Goal: Register for event/course

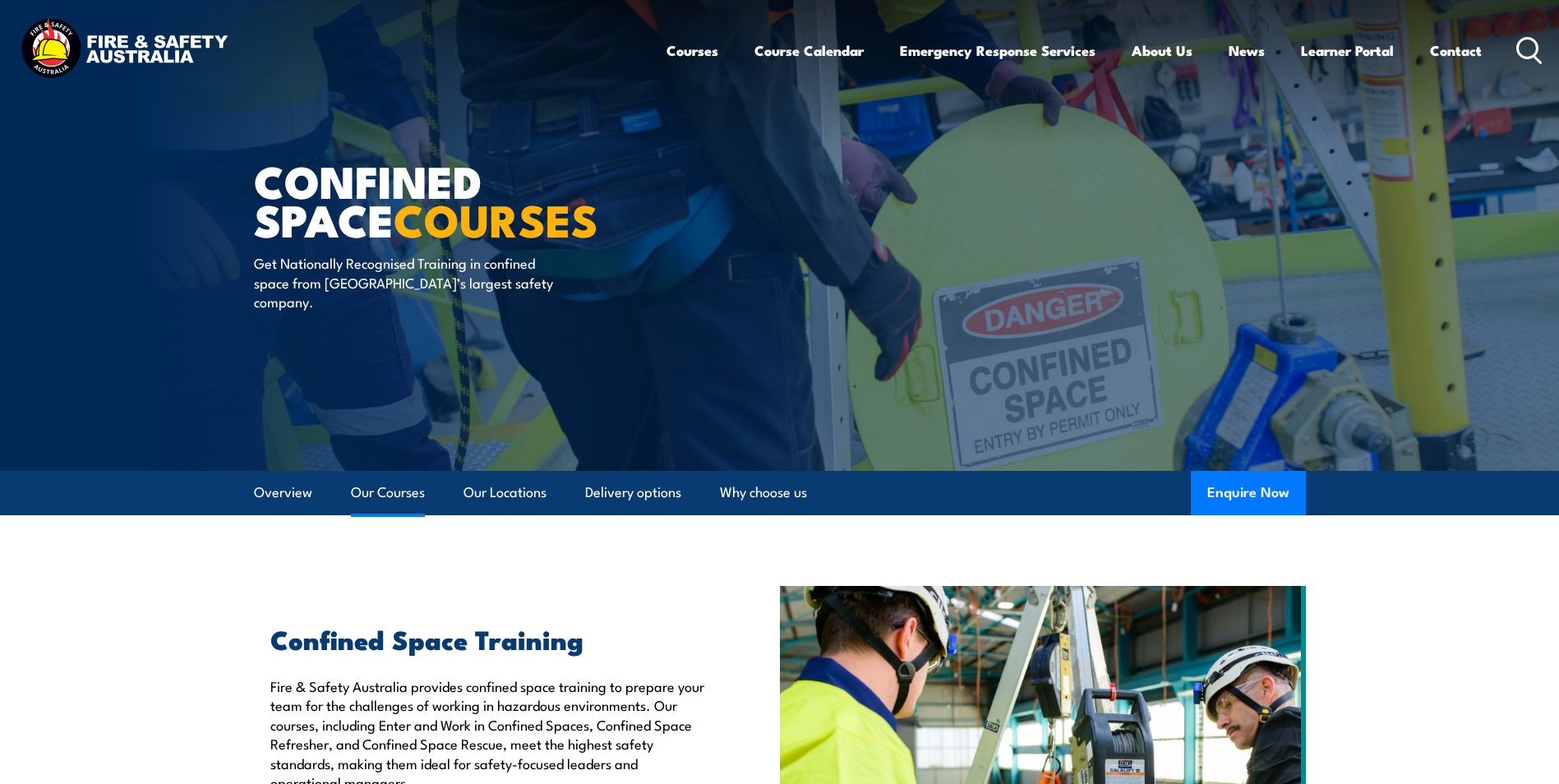
click at [370, 494] on link "Our Courses" at bounding box center [388, 492] width 74 height 43
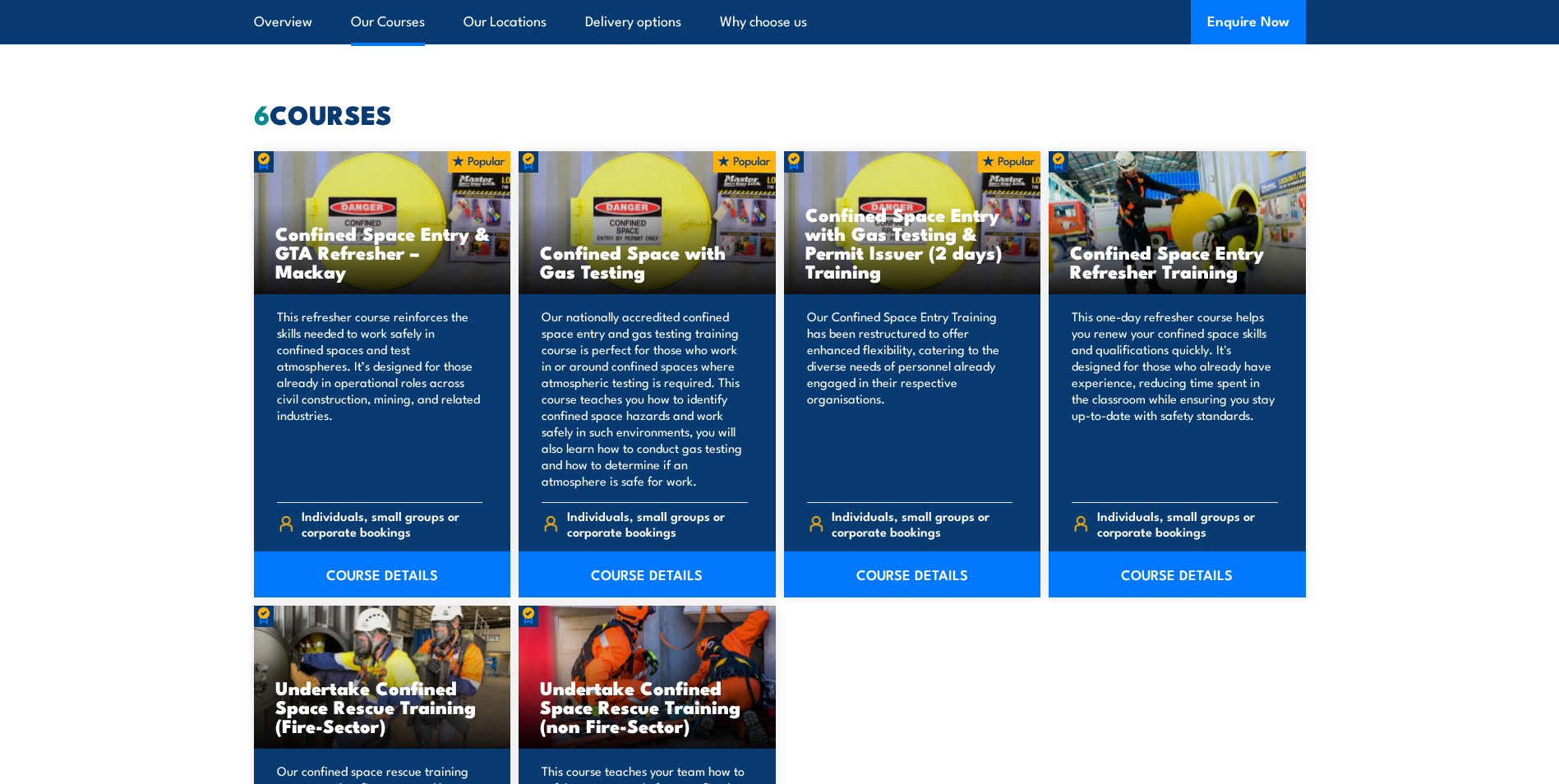
scroll to position [1347, 0]
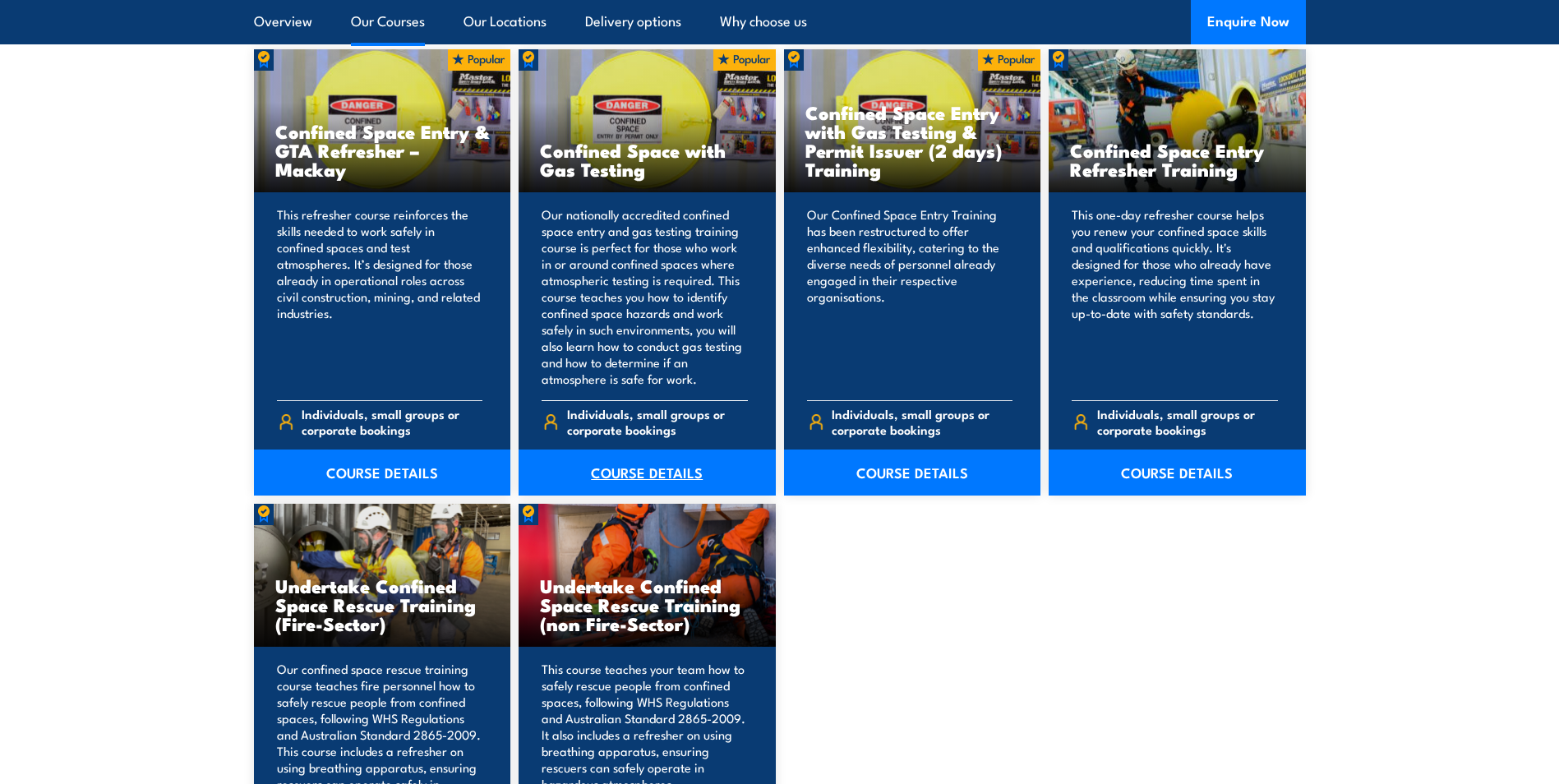
click at [648, 473] on link "COURSE DETAILS" at bounding box center [648, 472] width 258 height 46
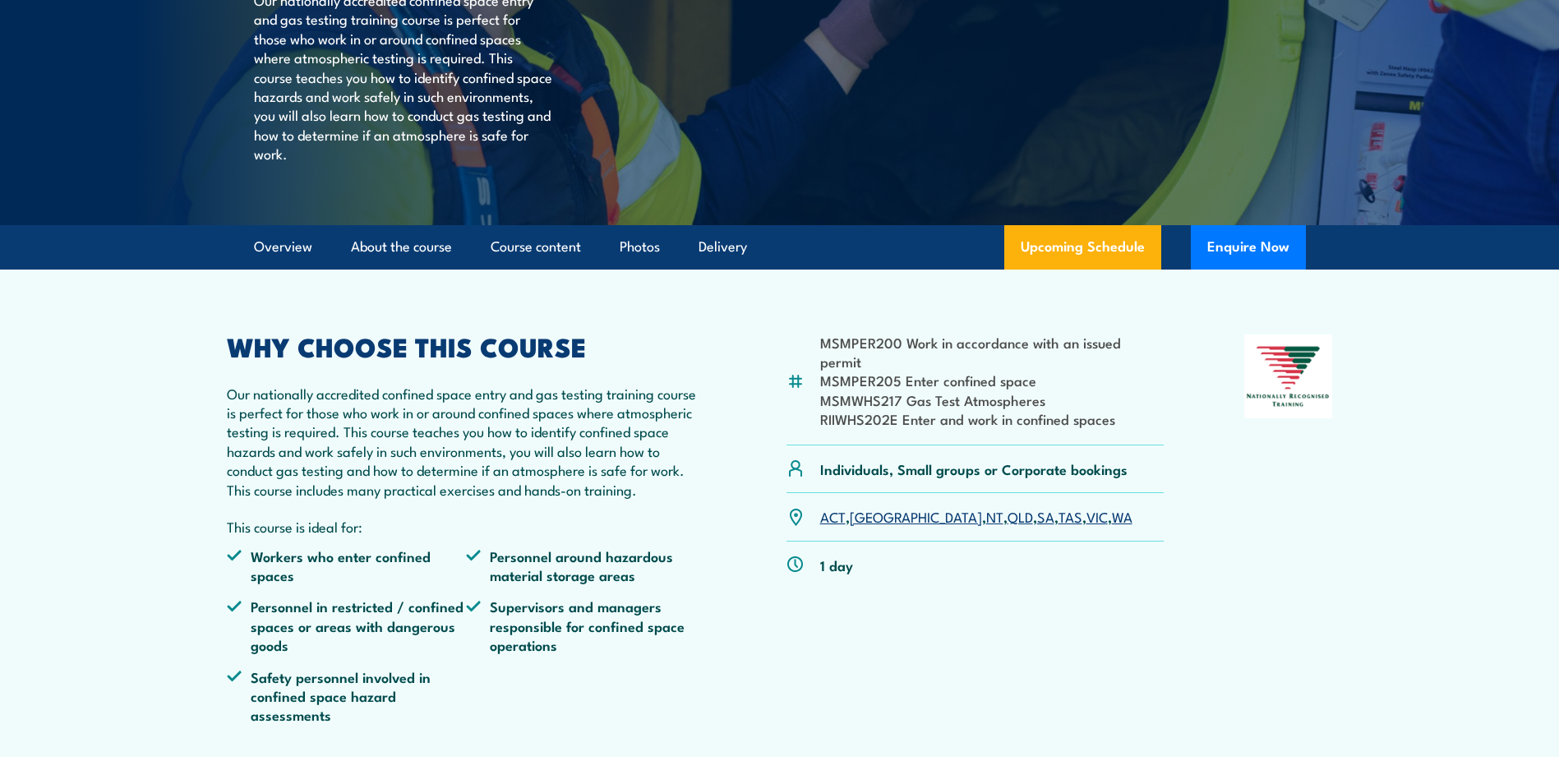
scroll to position [410, 0]
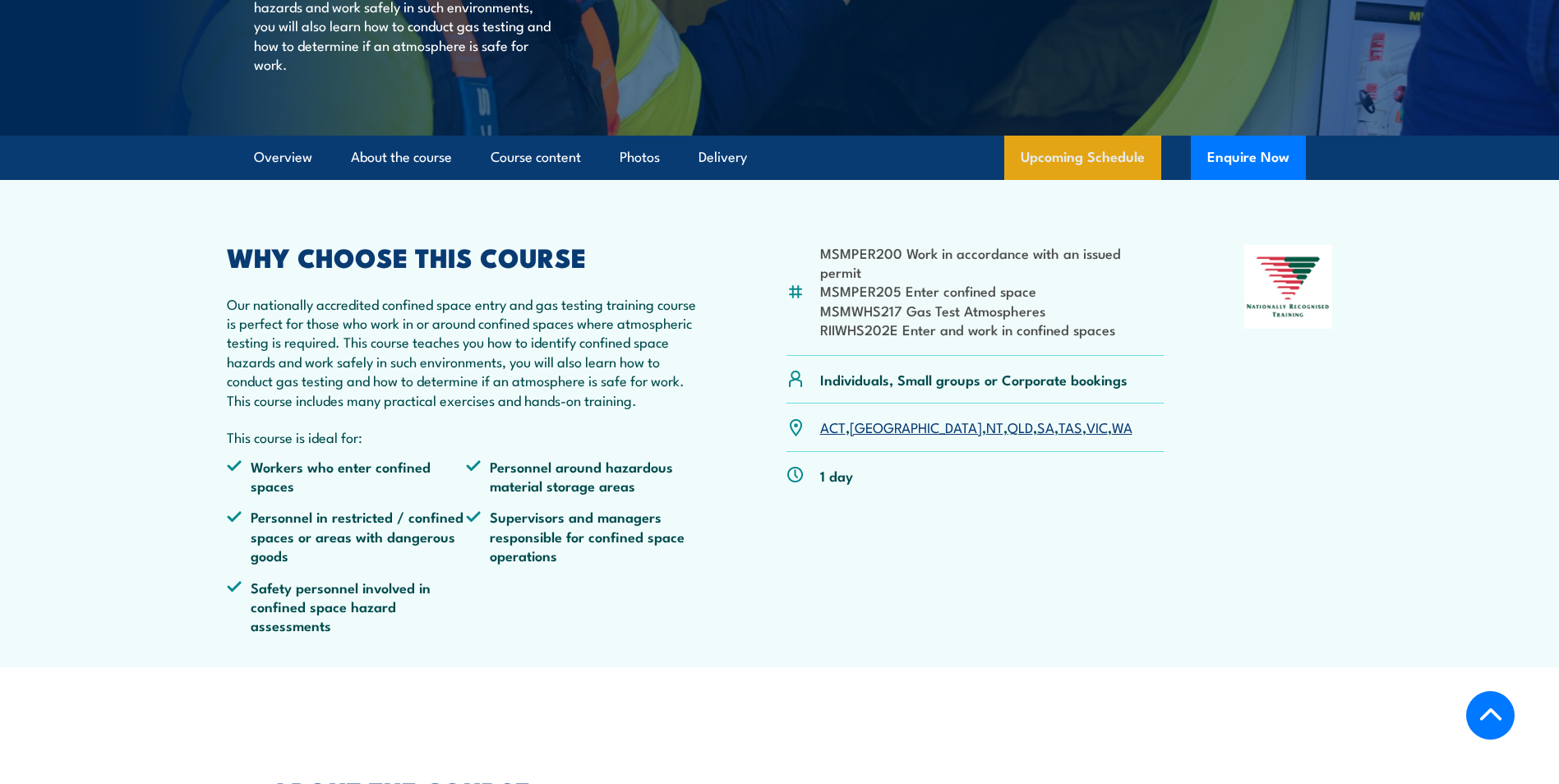
click at [1094, 180] on link "Upcoming Schedule" at bounding box center [1083, 158] width 157 height 44
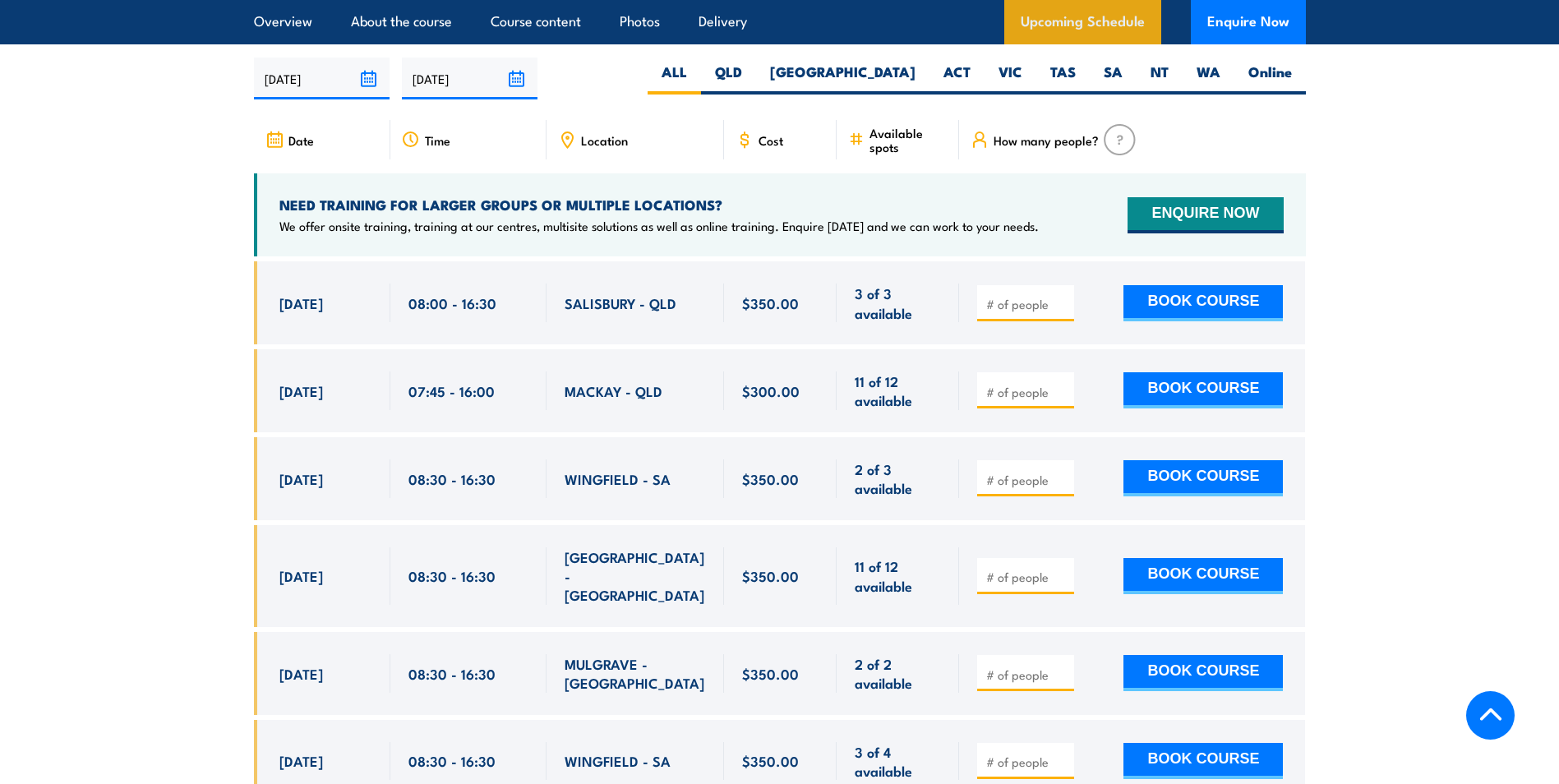
scroll to position [3036, 0]
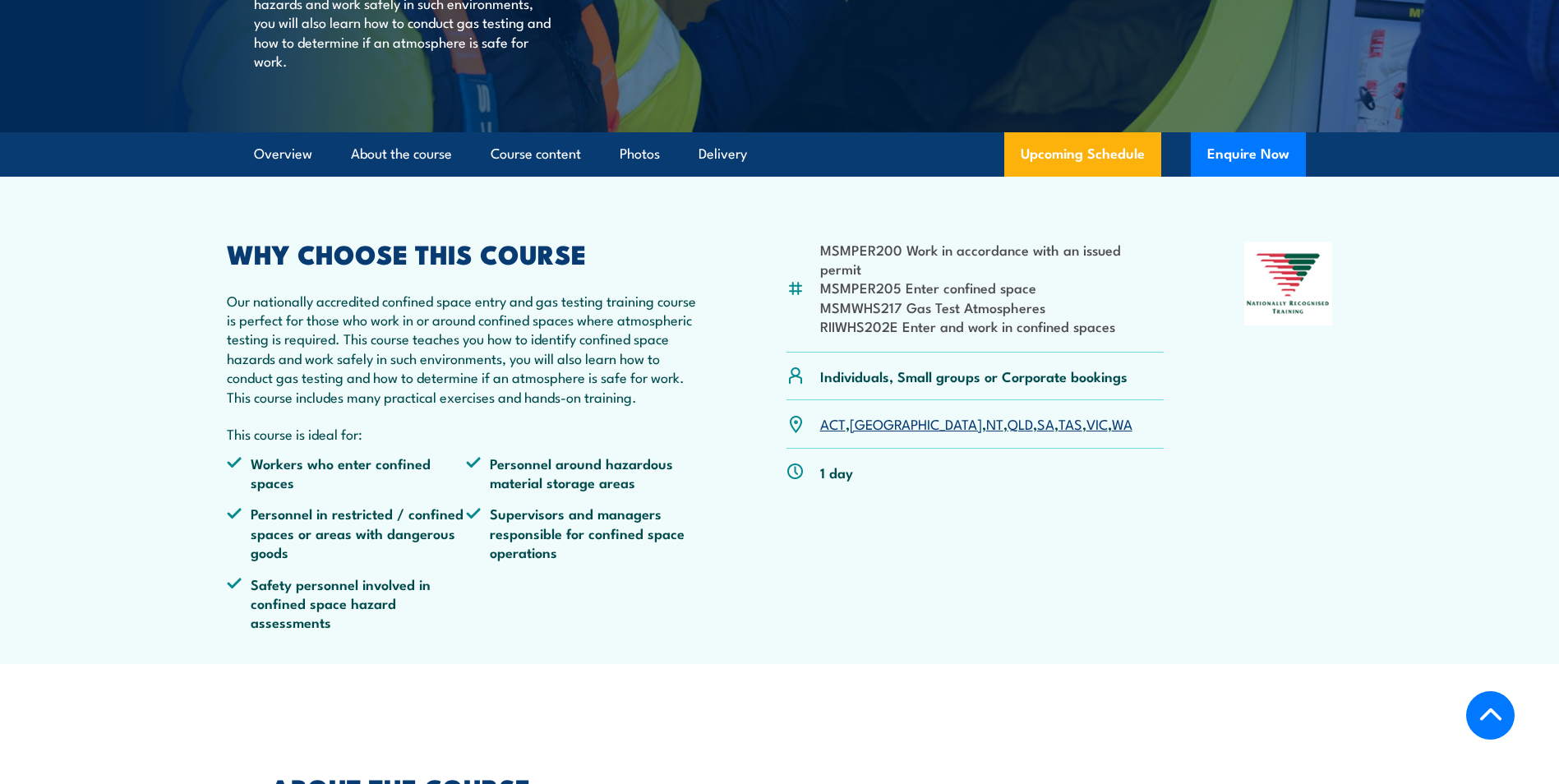
scroll to position [410, 0]
